Goal: Check status: Check status

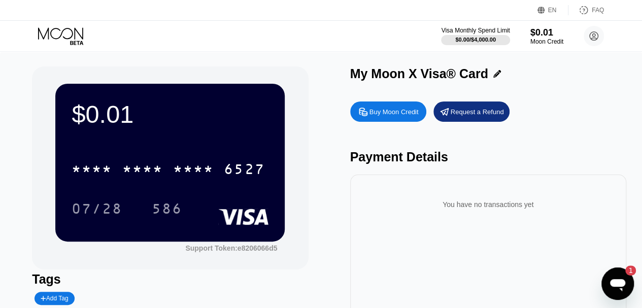
click at [542, 9] on icon at bounding box center [541, 11] width 8 height 8
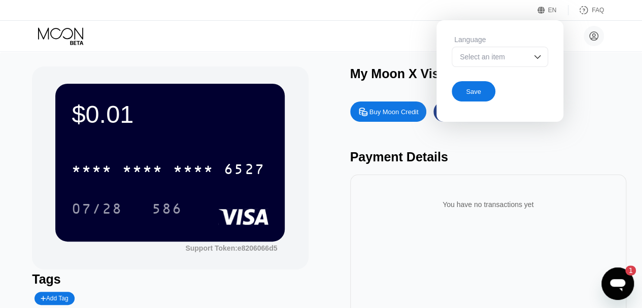
click at [537, 59] on img at bounding box center [537, 57] width 10 height 10
click at [600, 79] on div "My Moon X Visa® Card" at bounding box center [488, 73] width 276 height 15
click at [593, 36] on icon at bounding box center [594, 36] width 6 height 6
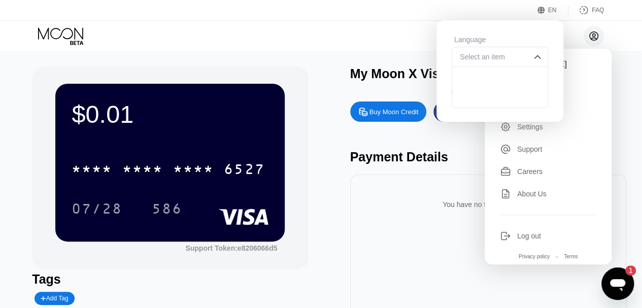
click at [536, 58] on img at bounding box center [537, 57] width 10 height 10
click at [552, 10] on div "EN" at bounding box center [552, 10] width 9 height 7
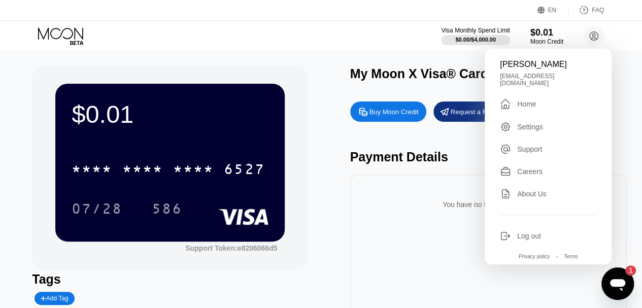
click at [535, 101] on div "Home" at bounding box center [526, 104] width 19 height 8
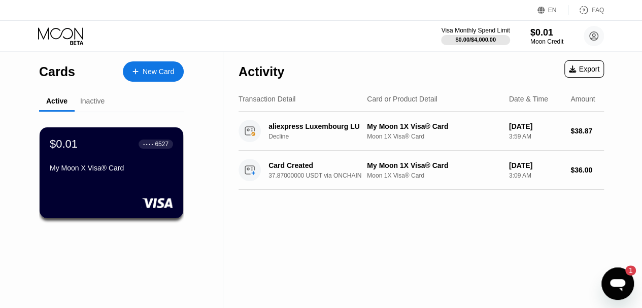
click at [94, 99] on div "Inactive" at bounding box center [92, 101] width 24 height 8
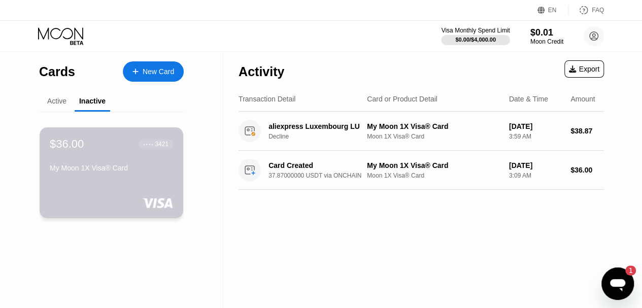
click at [94, 164] on div "$36.00 ● ● ● ● 3421 My Moon 1X Visa® Card" at bounding box center [111, 156] width 123 height 39
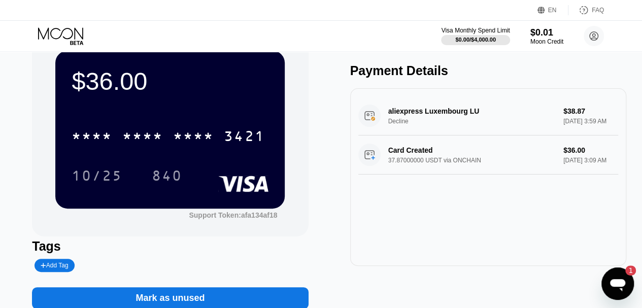
scroll to position [31, 0]
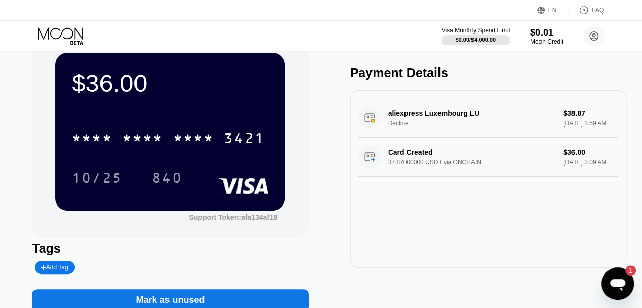
click at [99, 139] on div "* * * *" at bounding box center [92, 139] width 41 height 16
